Goal: Communication & Community: Answer question/provide support

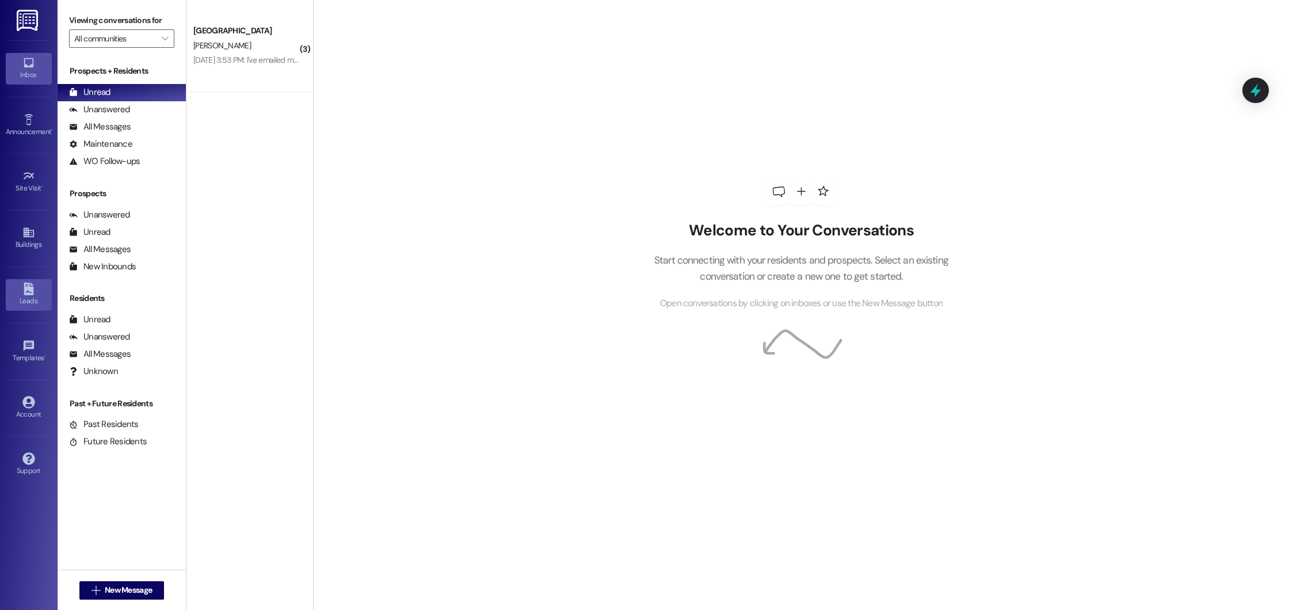
click at [30, 294] on icon at bounding box center [29, 289] width 10 height 13
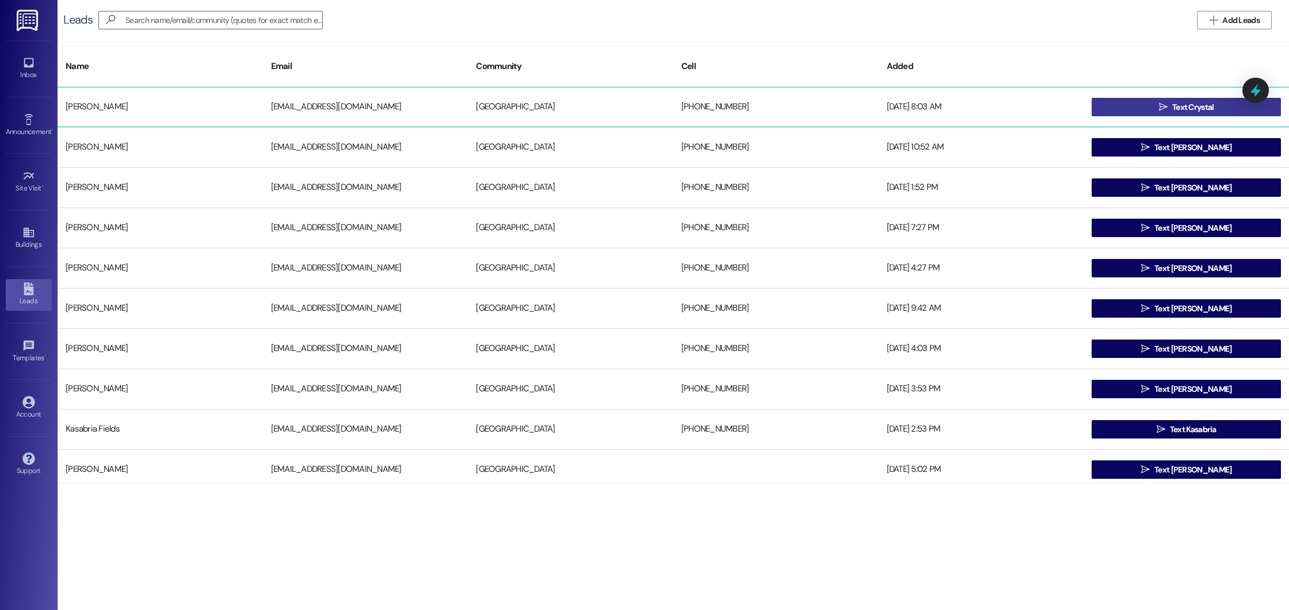
click at [1190, 109] on span "Text Crystal" at bounding box center [1193, 107] width 42 height 12
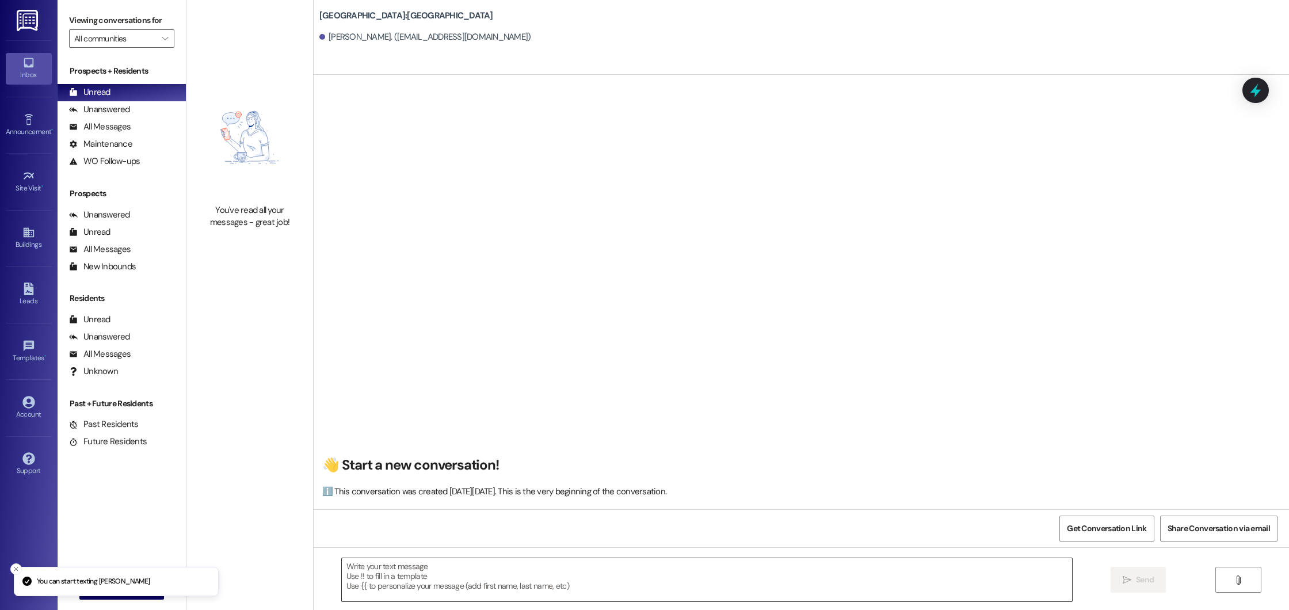
click at [452, 585] on textarea at bounding box center [707, 579] width 730 height 43
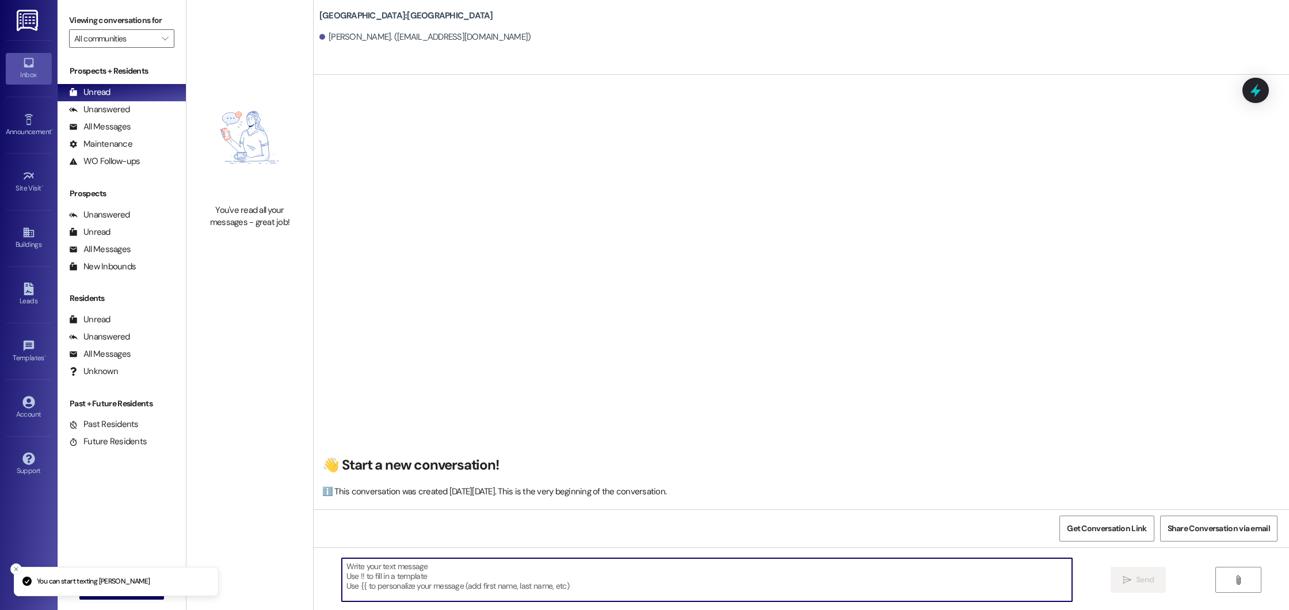
paste textarea "Good morning! This is Summer from [GEOGRAPHIC_DATA]. I saw that you’re interest…"
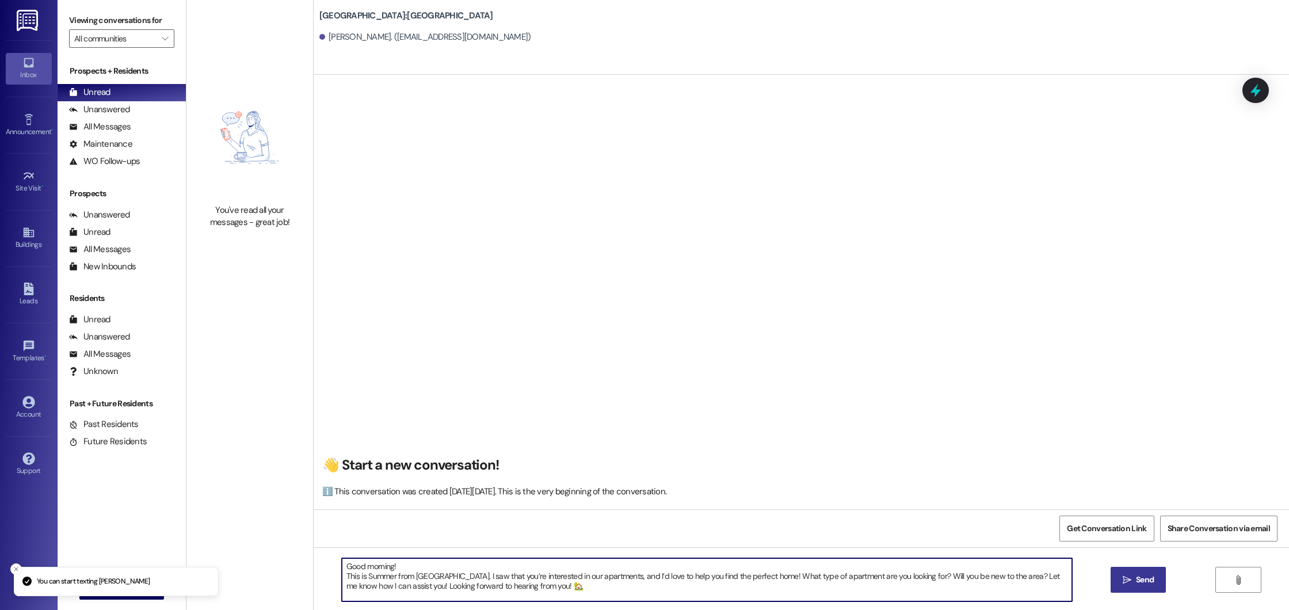
type textarea "Good morning! This is Summer from [GEOGRAPHIC_DATA]. I saw that you’re interest…"
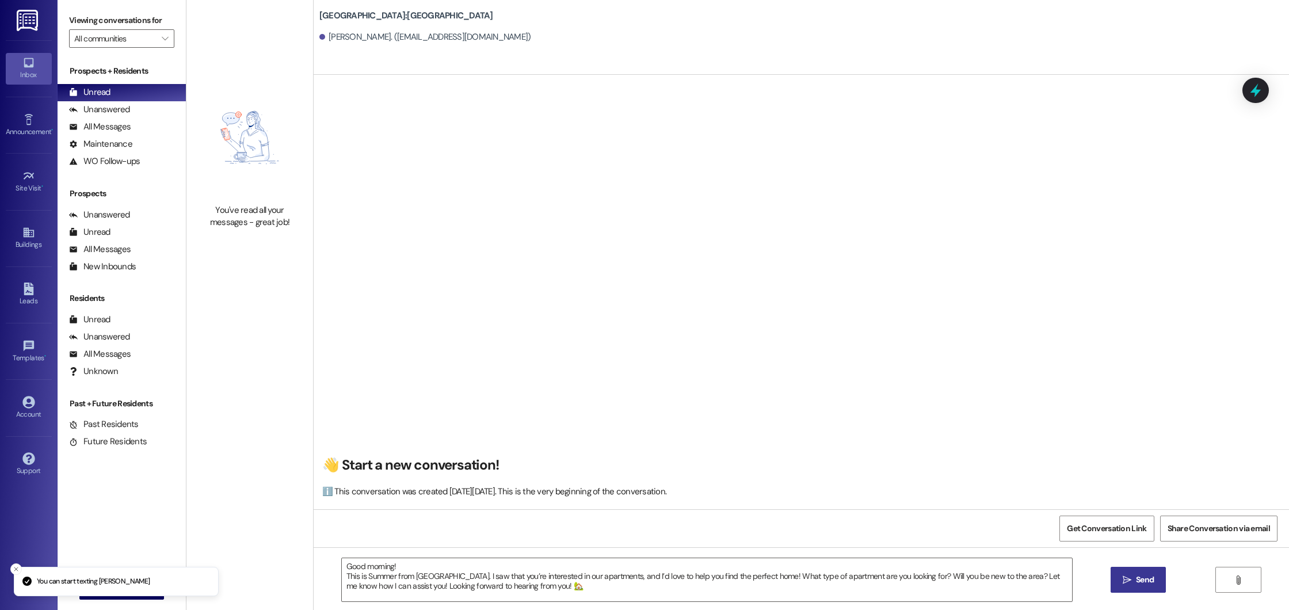
click at [1138, 586] on button " Send" at bounding box center [1139, 580] width 56 height 26
